Goal: Entertainment & Leisure: Consume media (video, audio)

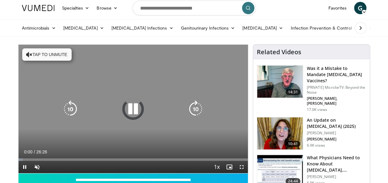
scroll to position [20, 0]
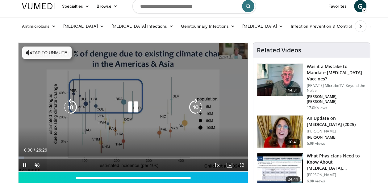
click at [51, 52] on button "Tap to unmute" at bounding box center [46, 53] width 49 height 12
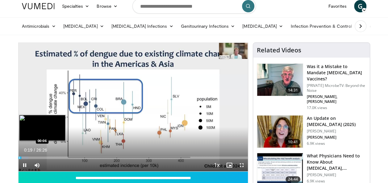
click at [19, 159] on div "Loaded : 4.38% 00:06 00:06" at bounding box center [133, 158] width 229 height 2
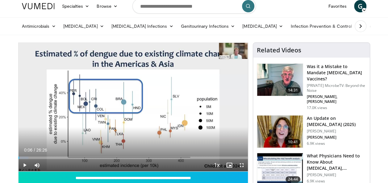
click at [19, 159] on div "Progress Bar" at bounding box center [19, 158] width 1 height 2
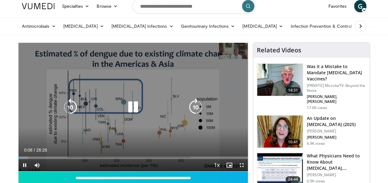
click at [134, 109] on icon "Video Player" at bounding box center [132, 107] width 17 height 17
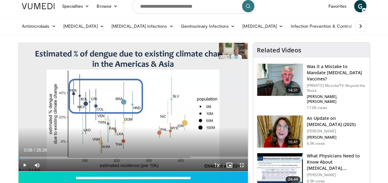
click at [241, 166] on span "Video Player" at bounding box center [241, 165] width 12 height 12
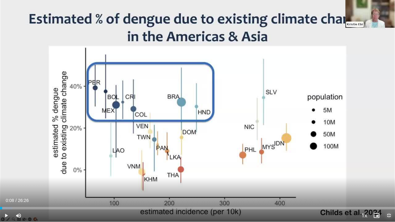
click at [387, 183] on span "Video Player" at bounding box center [389, 215] width 12 height 12
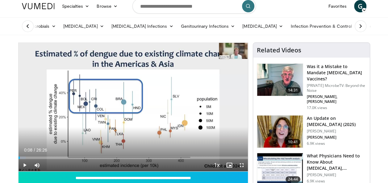
click at [18, 158] on div "**********" at bounding box center [133, 142] width 230 height 198
click at [24, 163] on span "Video Player" at bounding box center [25, 165] width 12 height 12
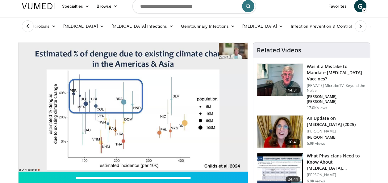
click at [19, 157] on div "10 seconds Tap to unmute" at bounding box center [133, 107] width 229 height 129
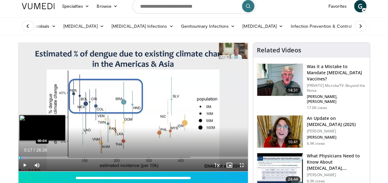
click at [19, 158] on div "Loaded : 4.38% 00:17 00:04" at bounding box center [133, 158] width 229 height 2
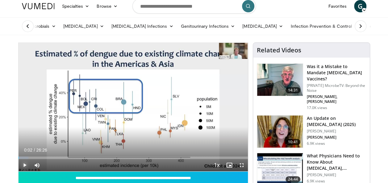
click at [23, 166] on span "Video Player" at bounding box center [25, 165] width 12 height 12
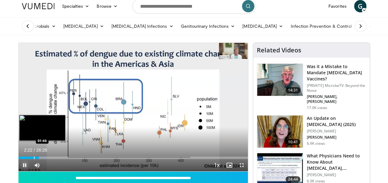
click at [33, 159] on div "Loaded : 13.13% 02:22 01:46" at bounding box center [133, 158] width 229 height 2
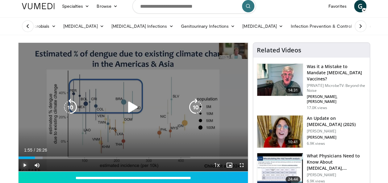
click at [0, 0] on div "Progress Bar" at bounding box center [0, 0] width 0 height 0
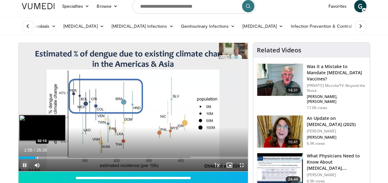
click at [37, 159] on div "Progress Bar" at bounding box center [37, 158] width 1 height 2
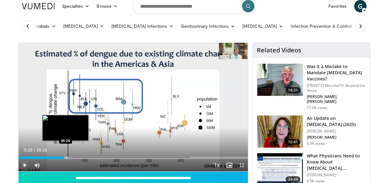
click at [66, 158] on div "Progress Bar" at bounding box center [66, 158] width 1 height 2
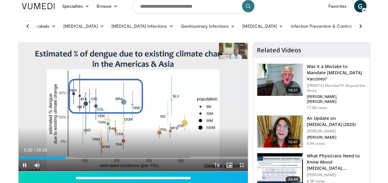
click at [68, 159] on video-js "**********" at bounding box center [133, 107] width 229 height 129
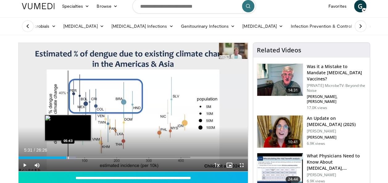
click at [68, 159] on div "Progress Bar" at bounding box center [68, 158] width 1 height 2
click at [69, 158] on div "Progress Bar" at bounding box center [69, 158] width 1 height 2
click at [71, 158] on div "Progress Bar" at bounding box center [71, 158] width 1 height 2
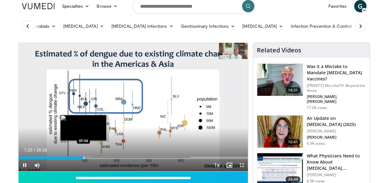
click at [84, 159] on div "Progress Bar" at bounding box center [84, 158] width 1 height 2
click at [87, 158] on div "Progress Bar" at bounding box center [87, 158] width 1 height 2
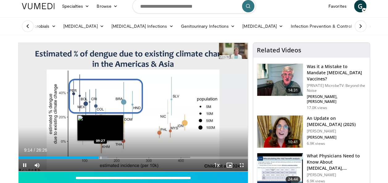
click at [101, 159] on div "Progress Bar" at bounding box center [101, 158] width 1 height 2
click at [103, 159] on div "Progress Bar" at bounding box center [103, 158] width 1 height 2
click at [106, 157] on div "Progress Bar" at bounding box center [106, 158] width 1 height 2
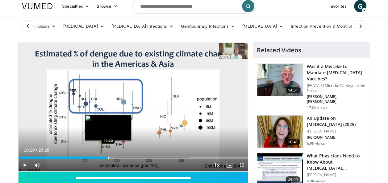
click at [108, 157] on div "Progress Bar" at bounding box center [108, 158] width 1 height 2
click at [110, 157] on div "Progress Bar" at bounding box center [110, 158] width 1 height 2
click at [111, 158] on div "Progress Bar" at bounding box center [111, 158] width 1 height 2
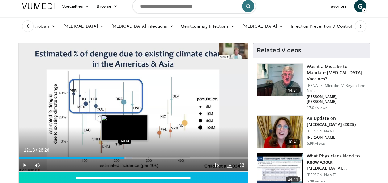
click at [125, 159] on div "Progress Bar" at bounding box center [125, 158] width 1 height 2
click at [126, 159] on div "Progress Bar" at bounding box center [126, 158] width 1 height 2
click at [130, 158] on div "Loaded : 52.30% 12:54 12:54" at bounding box center [133, 158] width 229 height 2
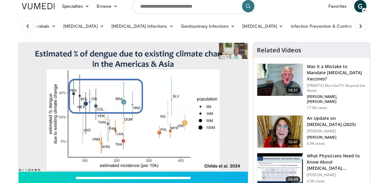
click at [133, 158] on div "10 seconds Tap to unmute" at bounding box center [133, 107] width 229 height 129
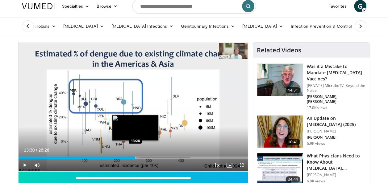
click at [135, 158] on div "Progress Bar" at bounding box center [135, 158] width 1 height 2
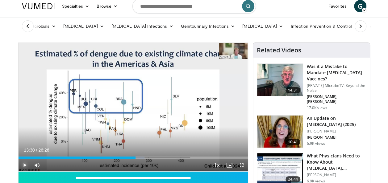
click at [22, 164] on span "Video Player" at bounding box center [25, 165] width 12 height 12
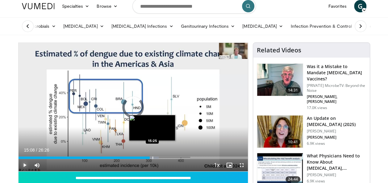
click at [152, 158] on div "Progress Bar" at bounding box center [152, 158] width 1 height 2
click at [156, 157] on div "Progress Bar" at bounding box center [156, 158] width 1 height 2
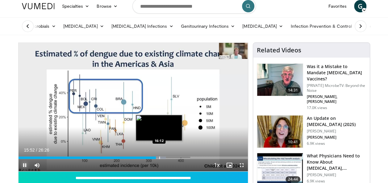
click at [159, 157] on div "Progress Bar" at bounding box center [159, 158] width 1 height 2
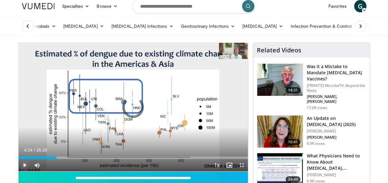
drag, startPoint x: 173, startPoint y: 157, endPoint x: 18, endPoint y: 154, distance: 155.2
